Goal: Check status: Check status

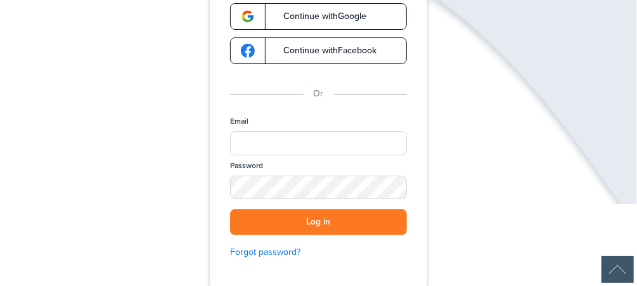
scroll to position [152, 0]
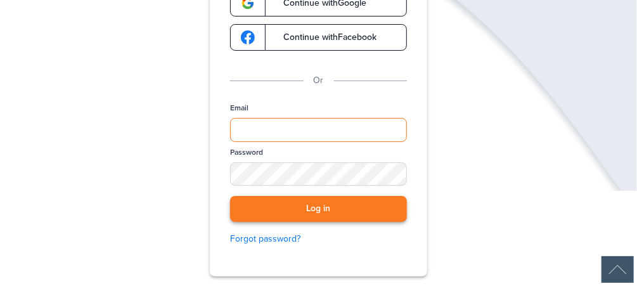
type input "**********"
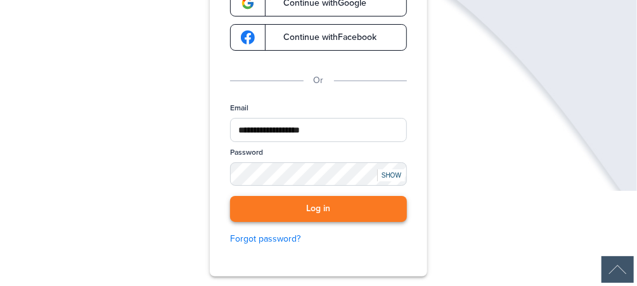
click at [311, 208] on button "Log in" at bounding box center [318, 209] width 177 height 26
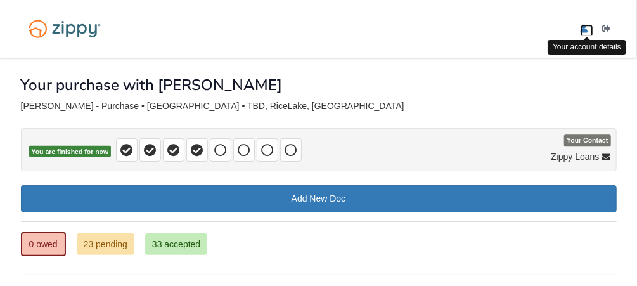
click at [583, 30] on icon "edit profile" at bounding box center [585, 29] width 8 height 9
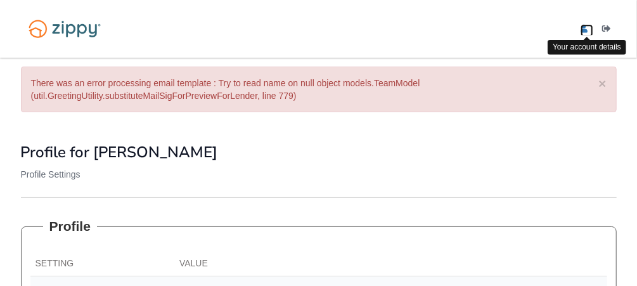
click at [581, 26] on icon "edit profile" at bounding box center [585, 29] width 8 height 9
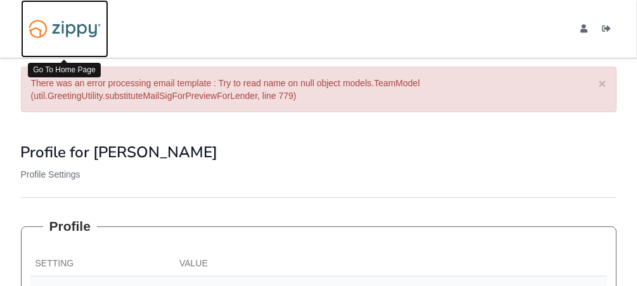
click at [69, 32] on img at bounding box center [64, 29] width 87 height 30
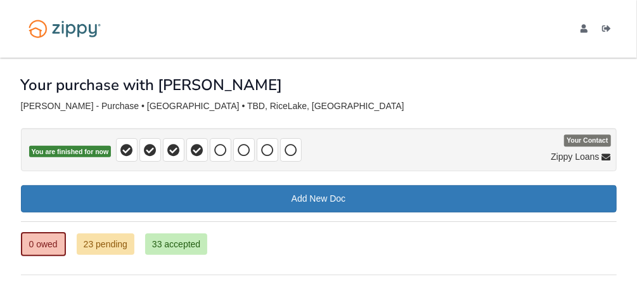
click at [607, 82] on div "Your purchase with Robert" at bounding box center [319, 75] width 596 height 35
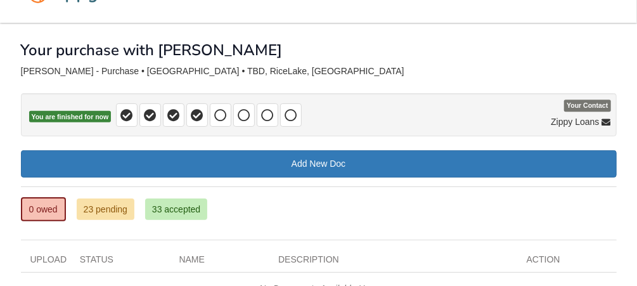
scroll to position [51, 0]
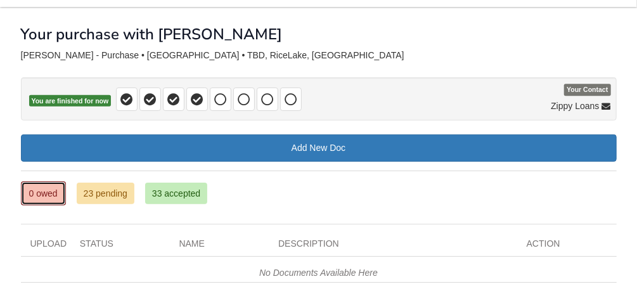
click at [42, 190] on link "0 owed" at bounding box center [43, 193] width 45 height 24
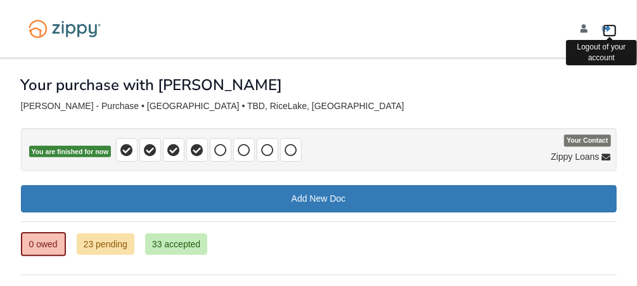
click at [605, 25] on icon "Log out" at bounding box center [607, 29] width 9 height 9
